Goal: Information Seeking & Learning: Learn about a topic

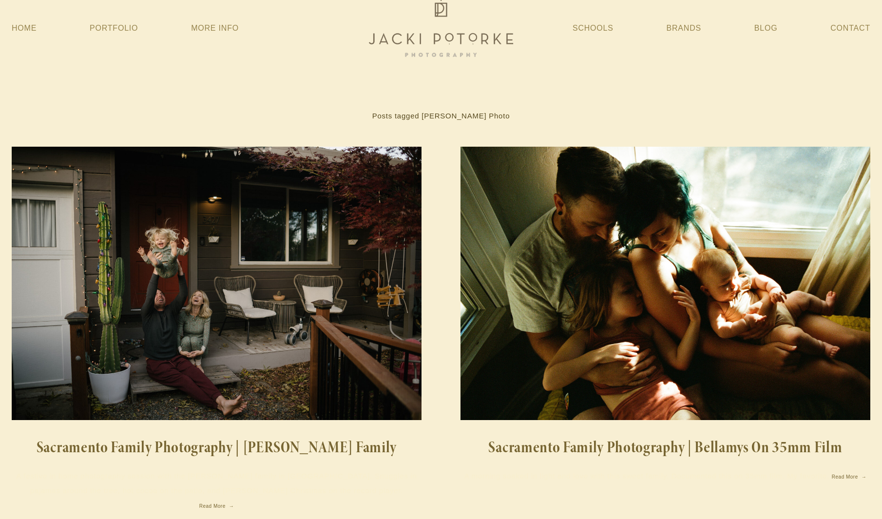
scroll to position [14, 0]
click at [603, 299] on img at bounding box center [665, 282] width 412 height 273
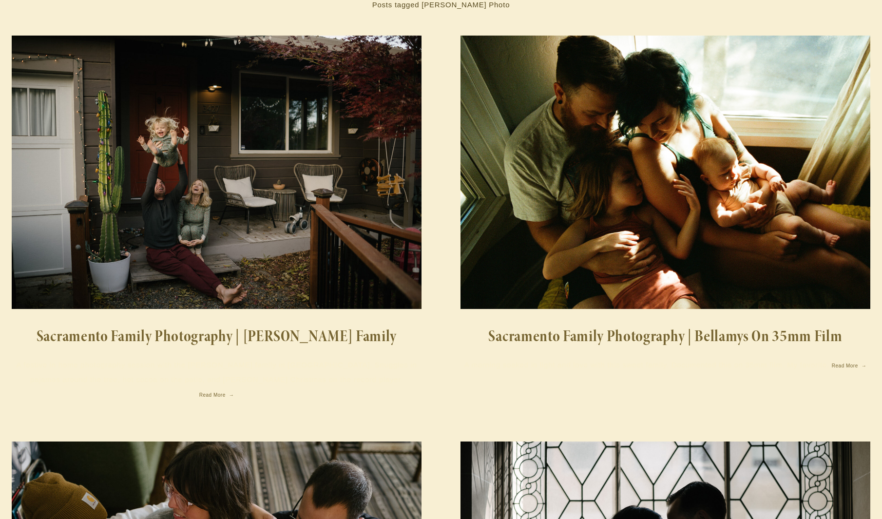
scroll to position [162, 0]
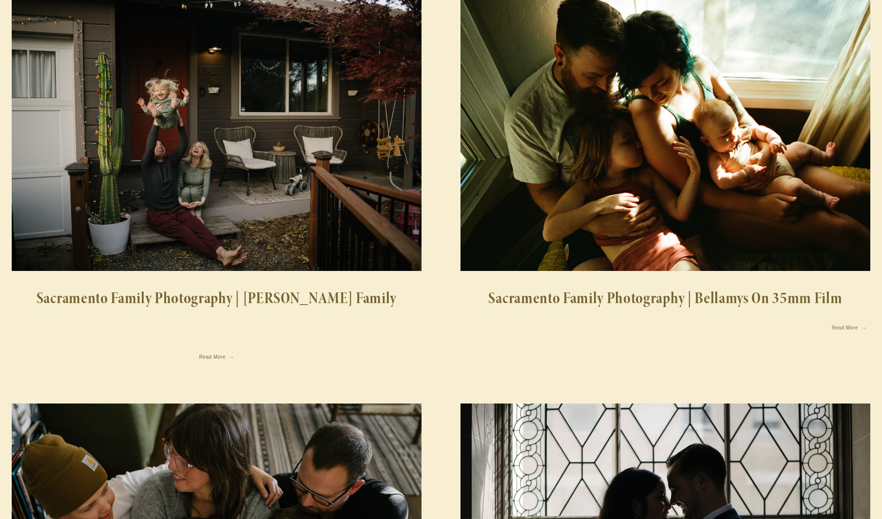
click at [334, 233] on img at bounding box center [217, 134] width 410 height 273
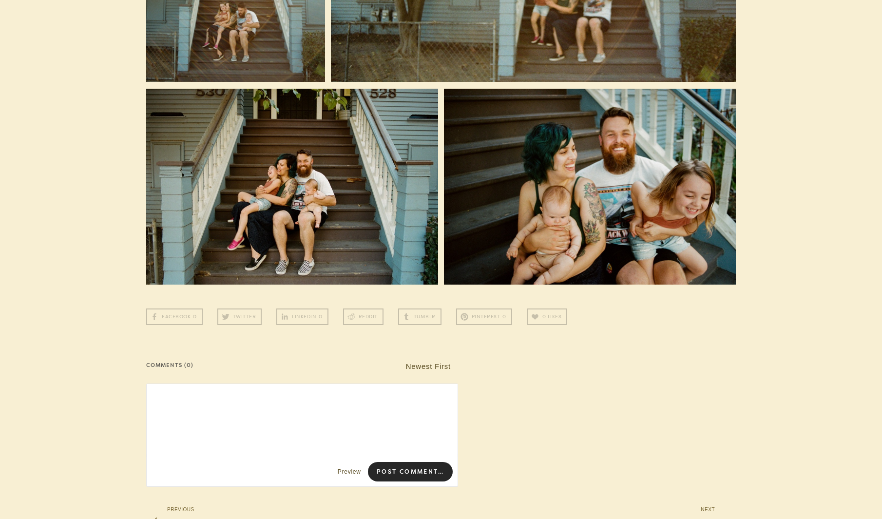
scroll to position [10317, 0]
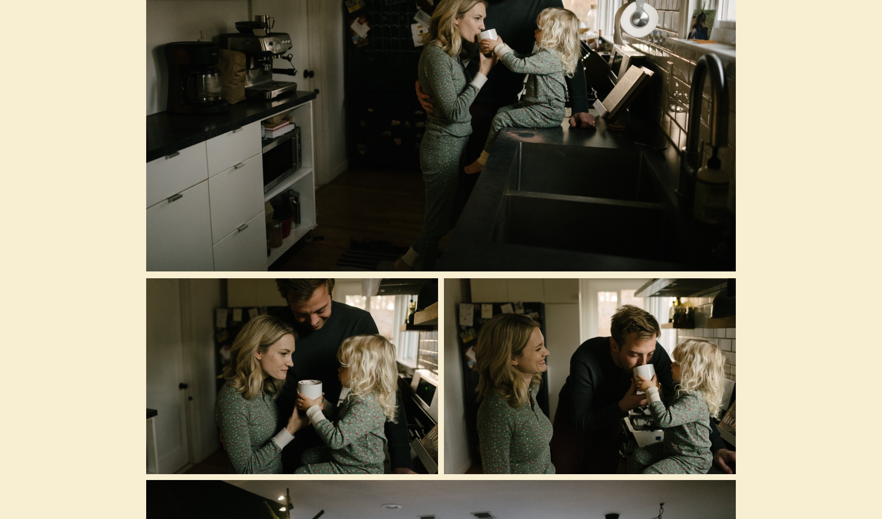
scroll to position [14917, 0]
